Goal: Transaction & Acquisition: Book appointment/travel/reservation

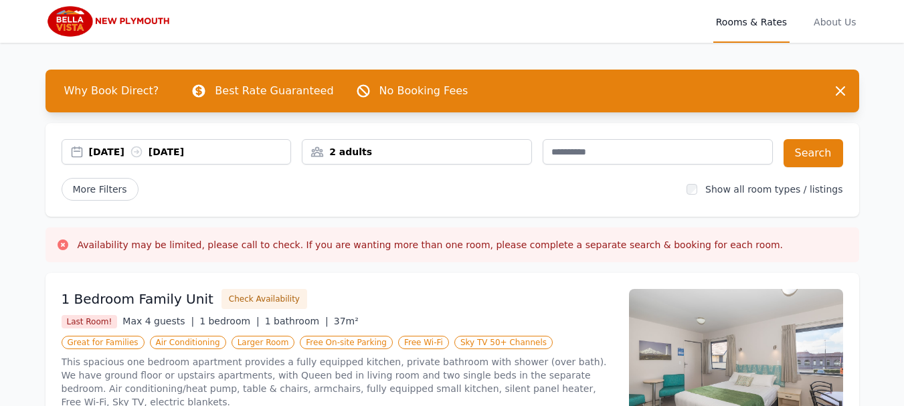
click at [78, 152] on div "[DATE] [DATE]" at bounding box center [176, 151] width 229 height 13
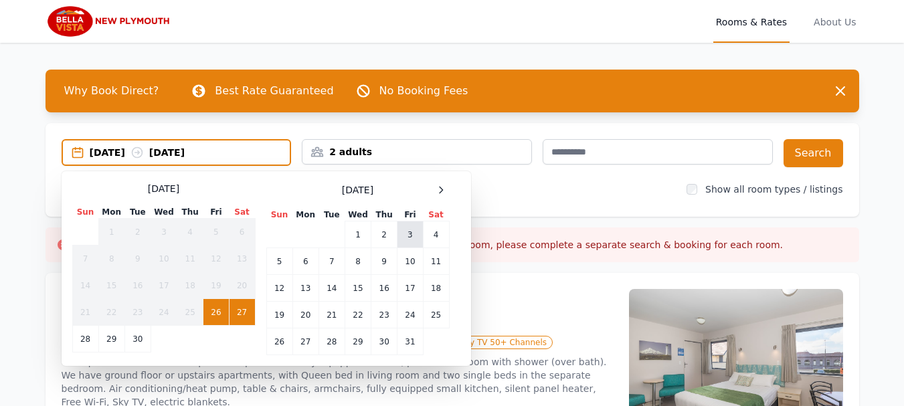
click at [403, 234] on td "3" at bounding box center [409, 234] width 25 height 27
click at [186, 152] on div "[DATE] --" at bounding box center [190, 152] width 201 height 13
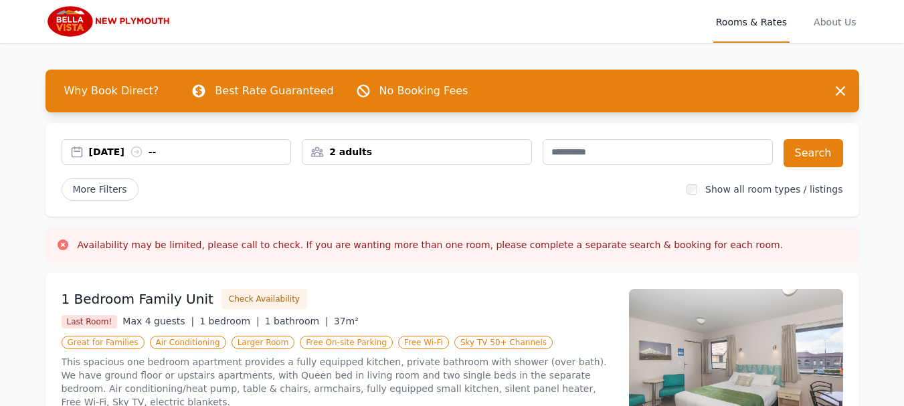
click at [143, 152] on icon at bounding box center [136, 151] width 13 height 13
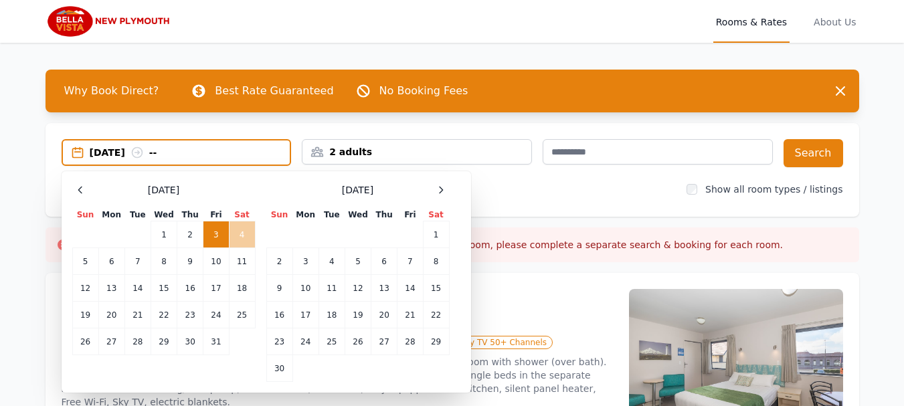
click at [245, 232] on td "4" at bounding box center [242, 234] width 26 height 27
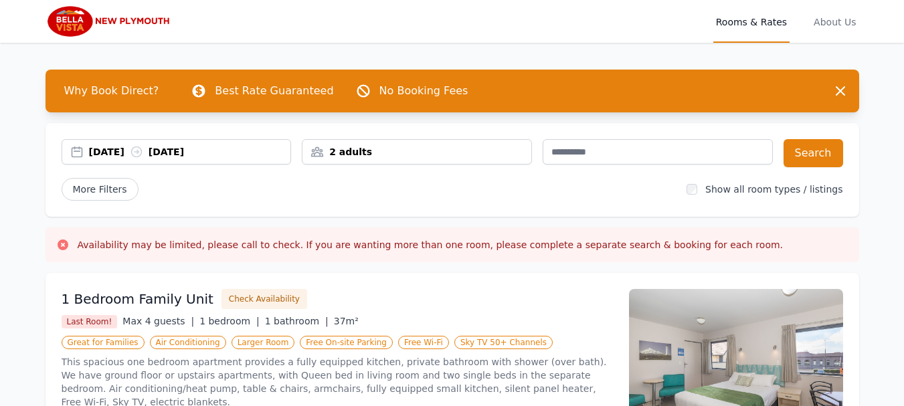
click at [317, 152] on div "2 adults" at bounding box center [416, 151] width 229 height 13
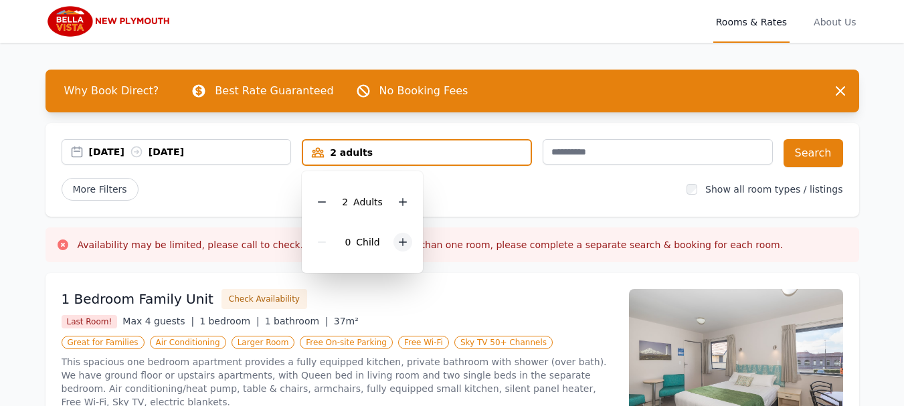
click at [402, 241] on icon at bounding box center [402, 242] width 11 height 11
click at [401, 237] on icon at bounding box center [402, 242] width 11 height 11
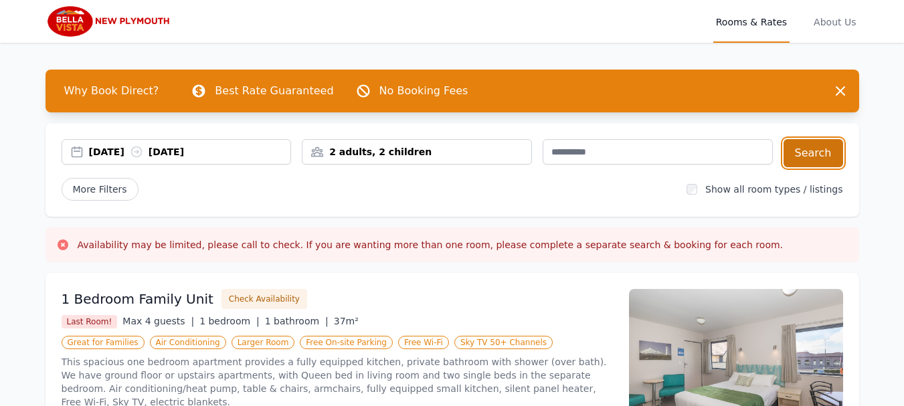
click at [817, 148] on button "Search" at bounding box center [813, 153] width 60 height 28
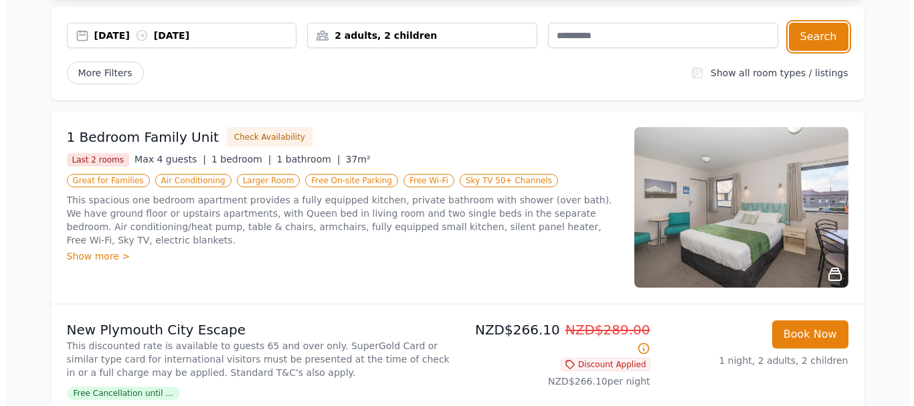
scroll to position [134, 0]
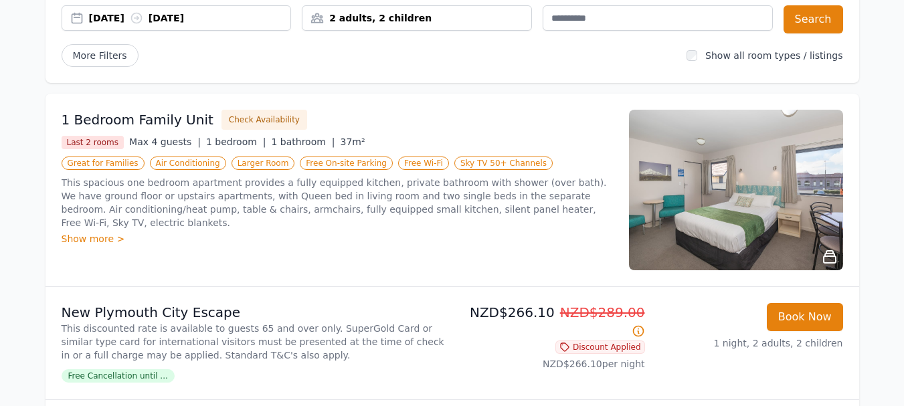
click at [831, 251] on icon at bounding box center [829, 257] width 16 height 16
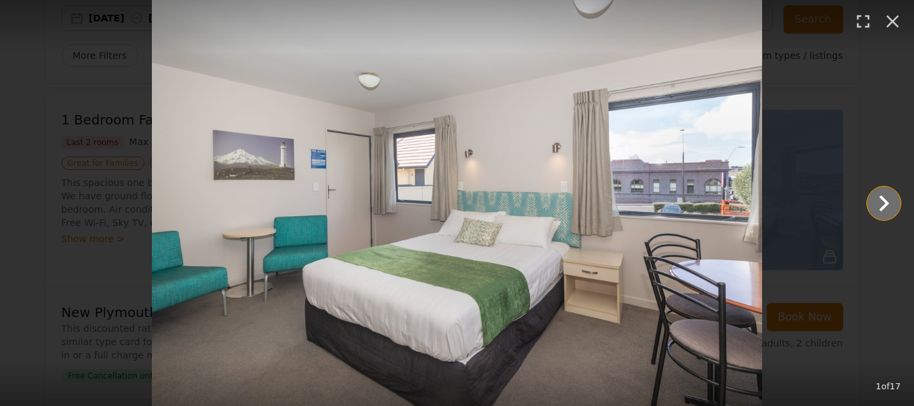
click at [884, 197] on icon "Show slide 2 of 17" at bounding box center [883, 203] width 32 height 32
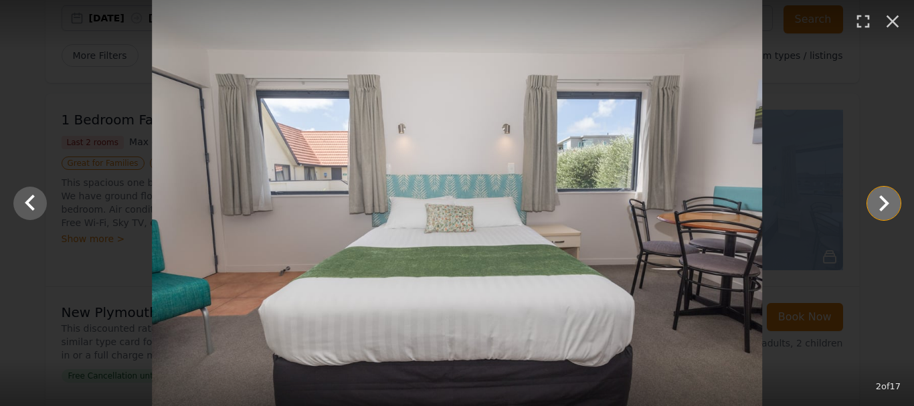
click at [878, 197] on icon "Show slide 3 of 17" at bounding box center [883, 203] width 32 height 32
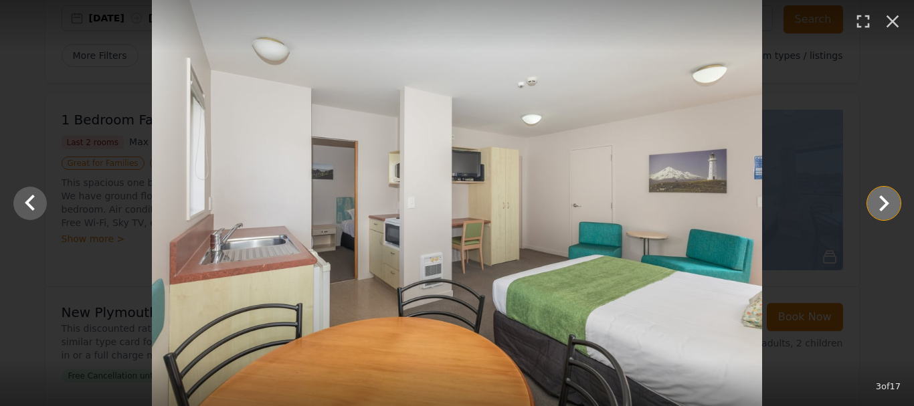
click at [878, 197] on icon "Show slide 4 of 17" at bounding box center [883, 203] width 32 height 32
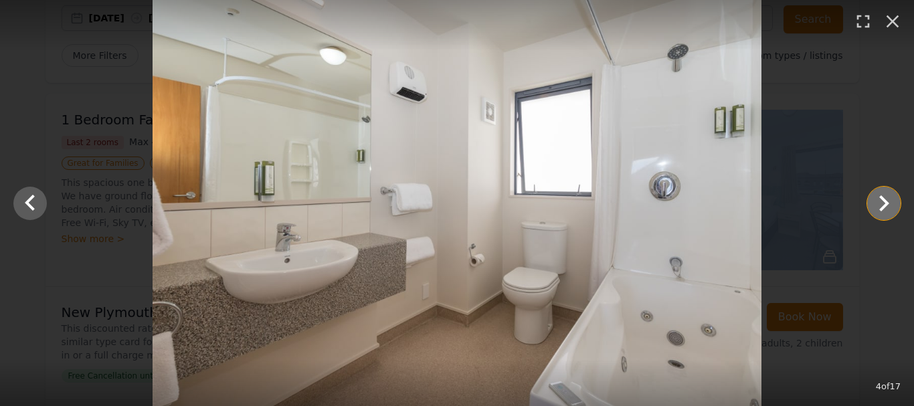
click at [879, 198] on icon "Show slide 5 of 17" at bounding box center [883, 203] width 32 height 32
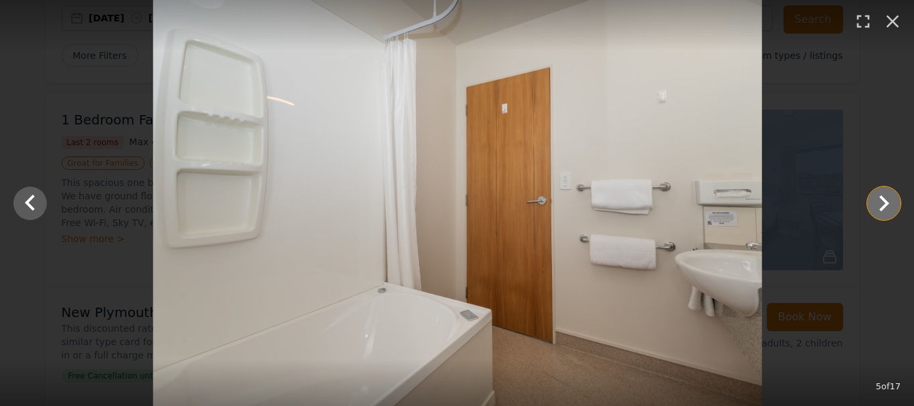
click at [879, 199] on icon "Show slide 6 of 17" at bounding box center [883, 203] width 32 height 32
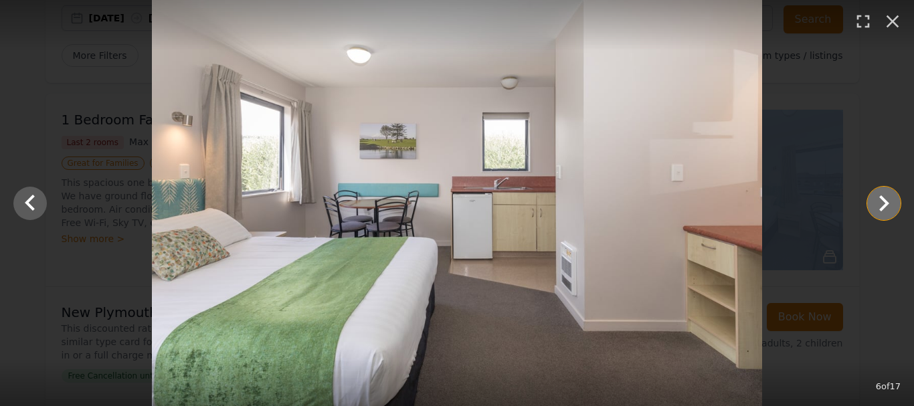
click at [879, 202] on icon "Show slide 7 of 17" at bounding box center [883, 203] width 32 height 32
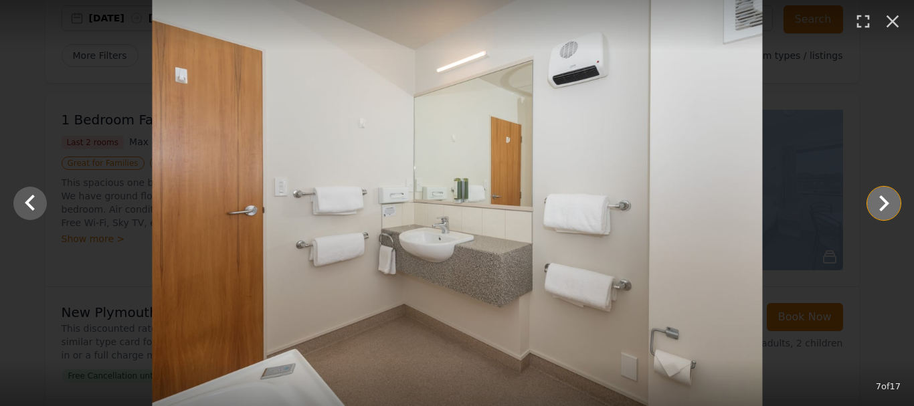
click at [879, 203] on icon "Show slide 8 of 17" at bounding box center [883, 203] width 32 height 32
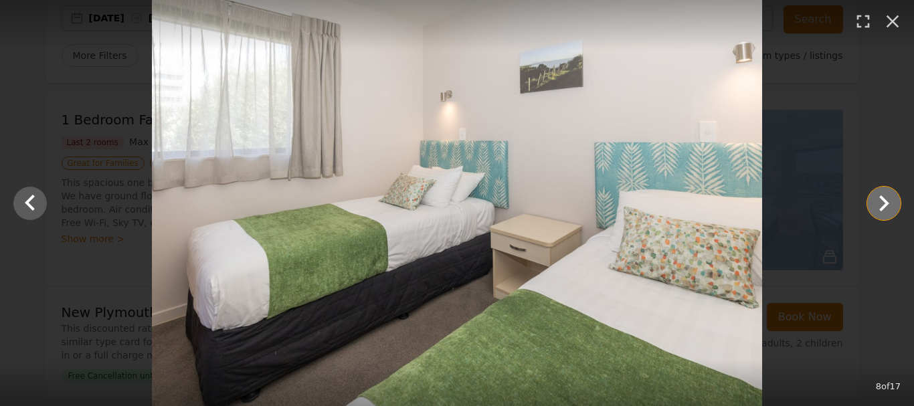
click at [877, 208] on icon "Show slide 9 of 17" at bounding box center [883, 203] width 32 height 32
